Goal: Navigation & Orientation: Find specific page/section

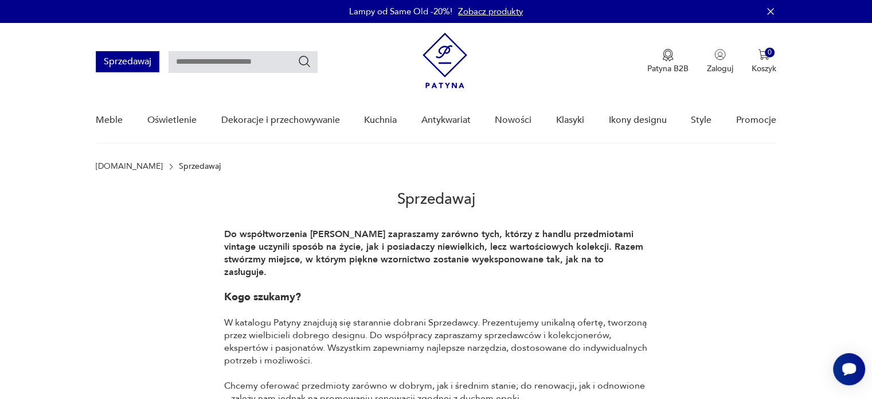
click at [150, 66] on button "Sprzedawaj" at bounding box center [128, 61] width 64 height 21
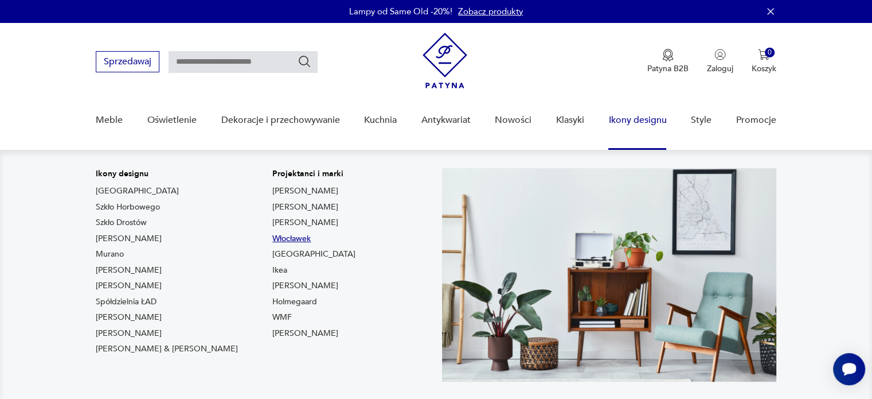
click at [272, 240] on link "Włocławek" at bounding box center [291, 238] width 38 height 11
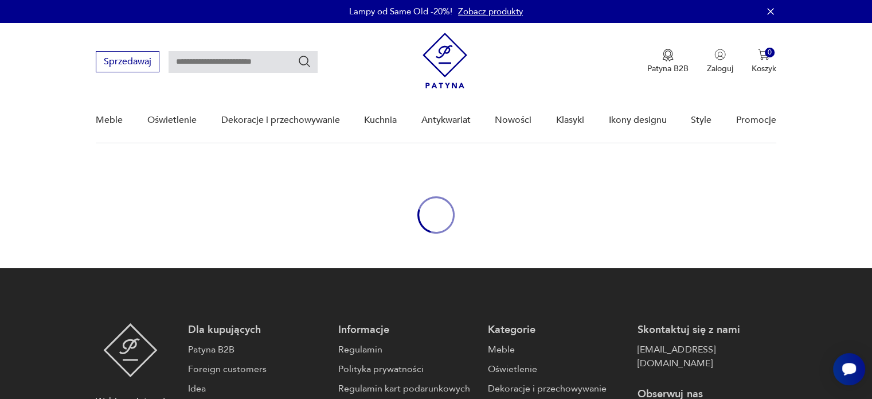
type input "*********"
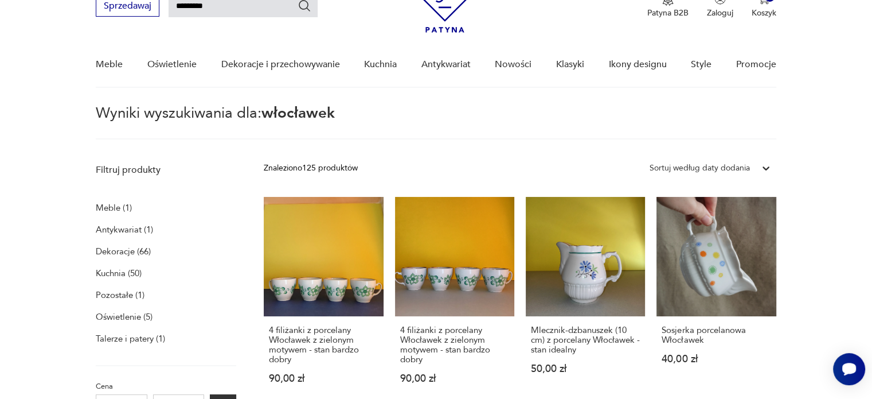
scroll to position [50, 0]
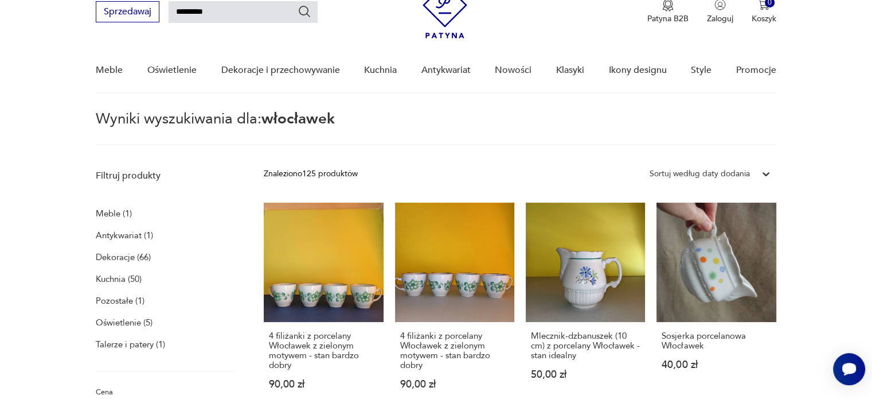
click at [137, 325] on p "Oświetlenie (5)" at bounding box center [124, 322] width 57 height 16
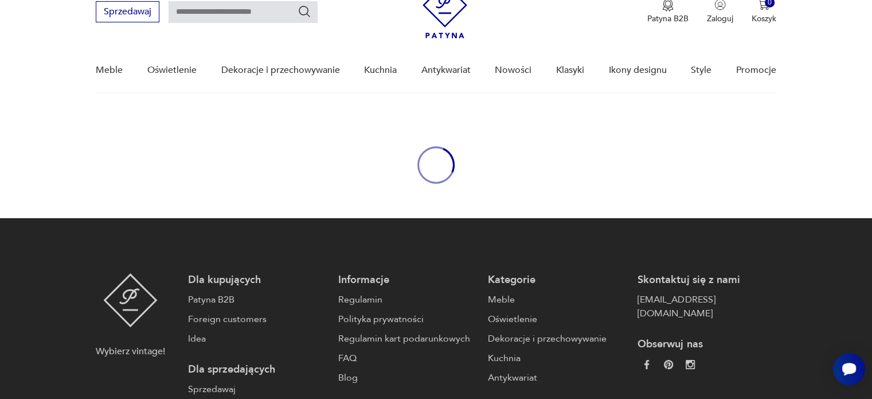
type input "*********"
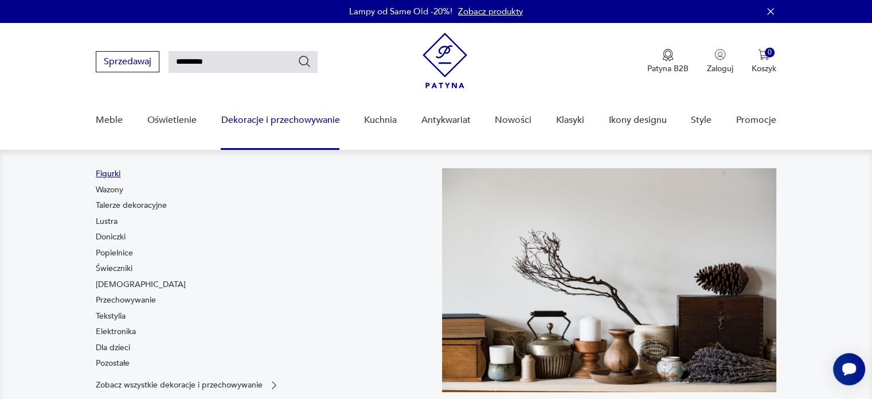
click at [108, 173] on link "Figurki" at bounding box center [108, 173] width 25 height 11
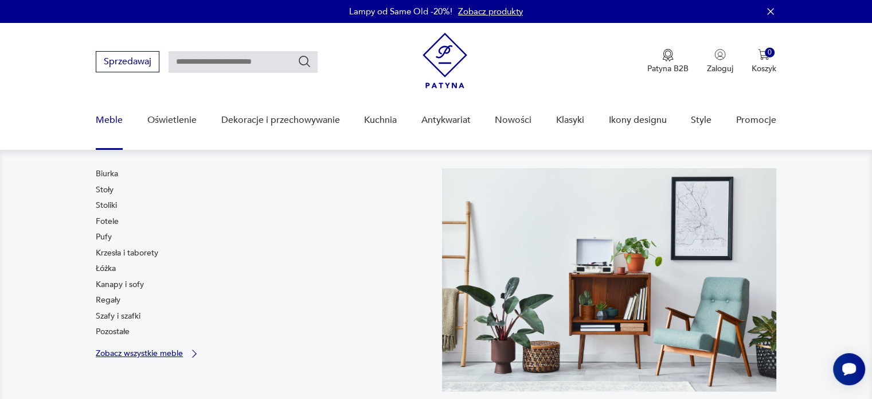
click at [190, 354] on icon at bounding box center [194, 353] width 11 height 11
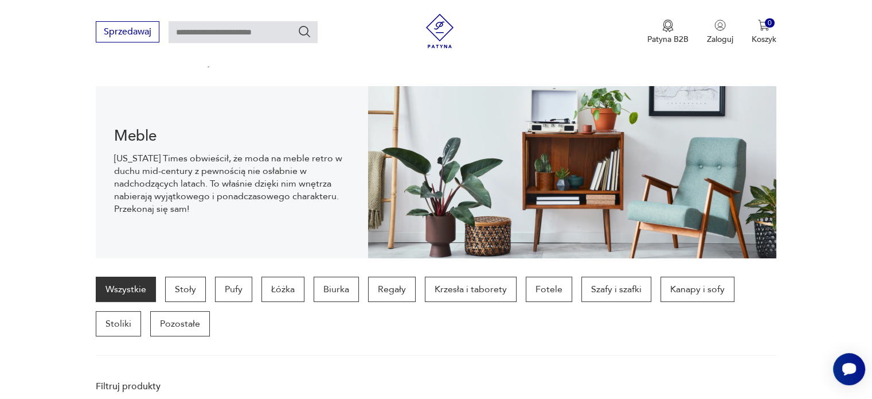
scroll to position [114, 0]
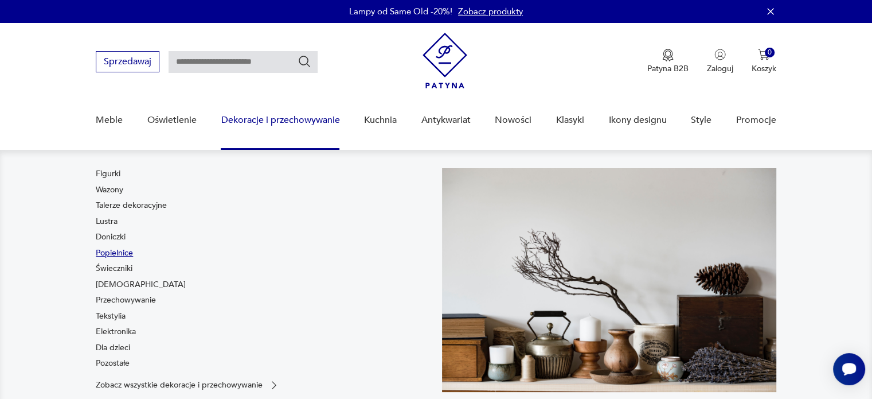
click at [114, 251] on link "Popielnice" at bounding box center [114, 252] width 37 height 11
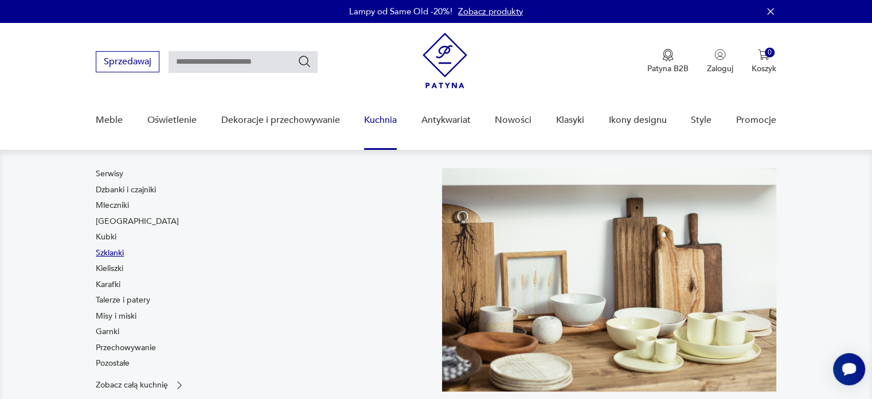
click at [111, 252] on link "Szklanki" at bounding box center [110, 252] width 28 height 11
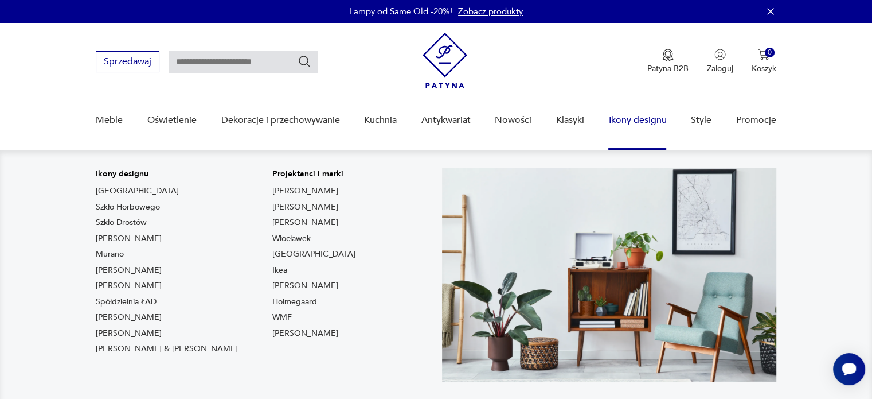
click at [645, 114] on link "Ikony designu" at bounding box center [638, 120] width 58 height 44
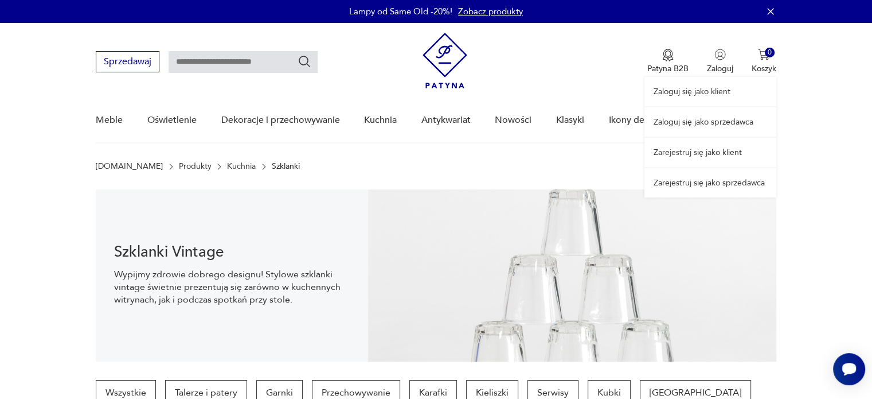
click at [718, 184] on link "Zarejestruj się jako sprzedawca" at bounding box center [711, 182] width 132 height 29
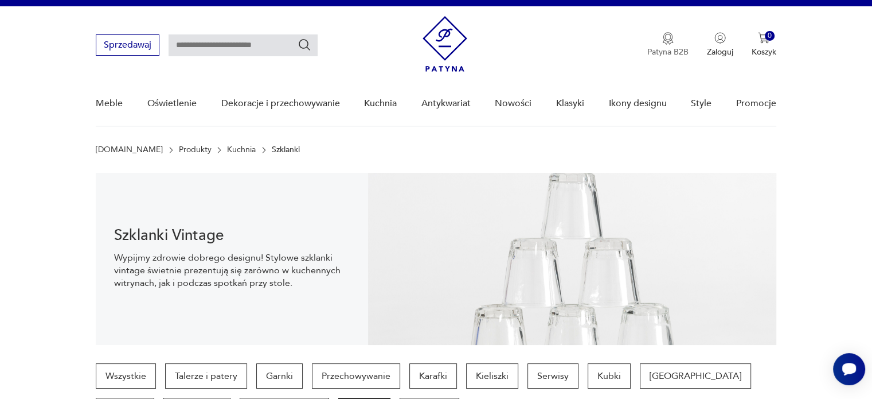
click at [675, 53] on p "Patyna B2B" at bounding box center [668, 51] width 41 height 11
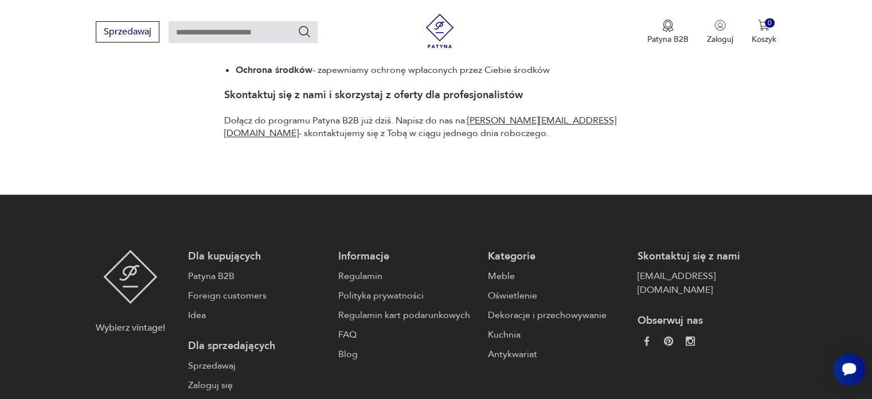
scroll to position [772, 0]
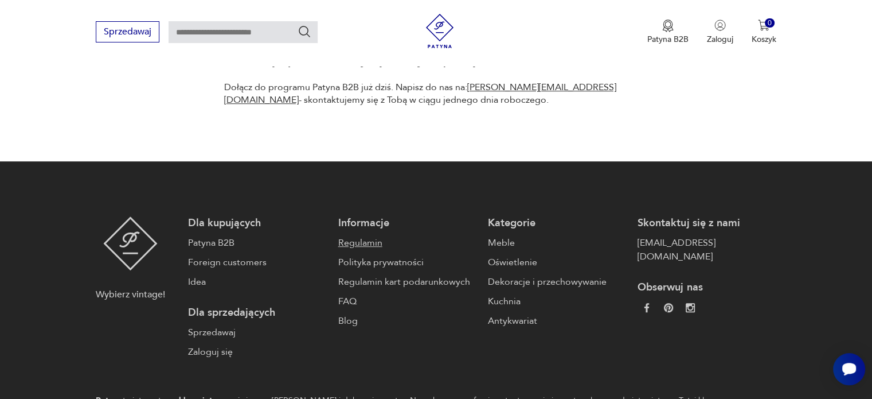
click at [359, 245] on link "Regulamin" at bounding box center [407, 243] width 138 height 14
